Goal: Navigation & Orientation: Go to known website

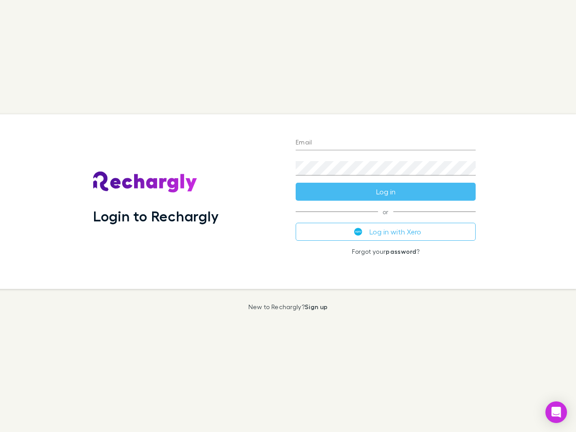
click at [288, 216] on div "Login to Rechargly" at bounding box center [187, 201] width 203 height 175
click at [386, 143] on input "Email" at bounding box center [386, 143] width 180 height 14
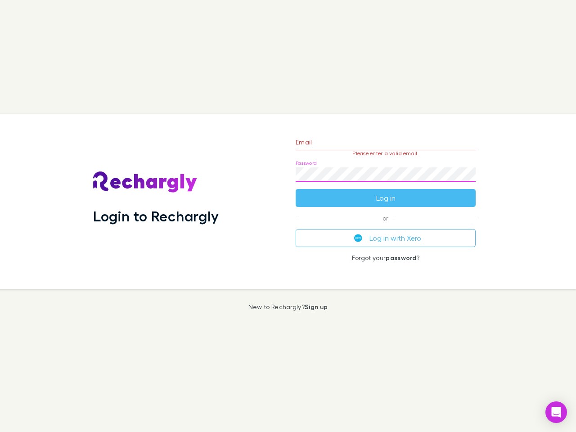
click at [386, 192] on form "Email Please enter a valid email. Password Log in" at bounding box center [386, 168] width 180 height 78
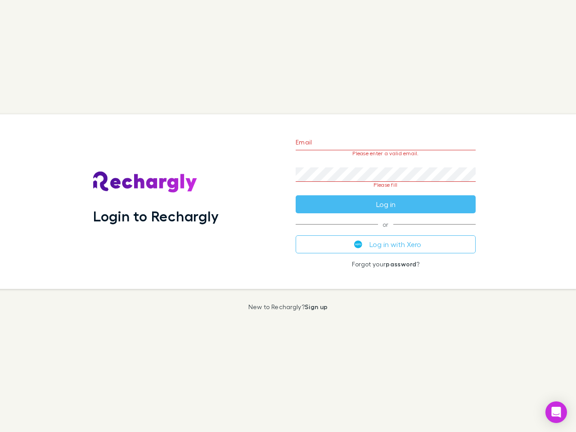
click at [386, 232] on div "Email Please enter a valid email. Password Please fill Log in or Log in with Xe…" at bounding box center [385, 201] width 194 height 175
click at [556, 412] on icon "Open Intercom Messenger" at bounding box center [556, 412] width 9 height 11
